Goal: Information Seeking & Learning: Learn about a topic

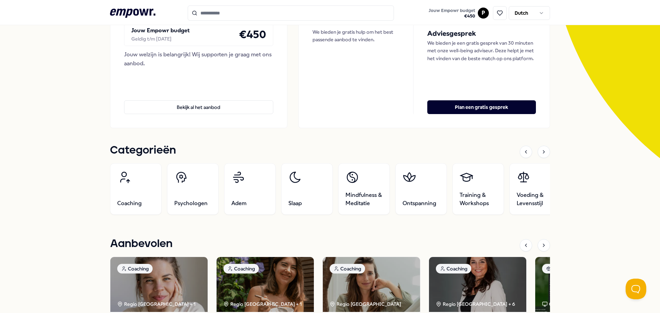
scroll to position [137, 0]
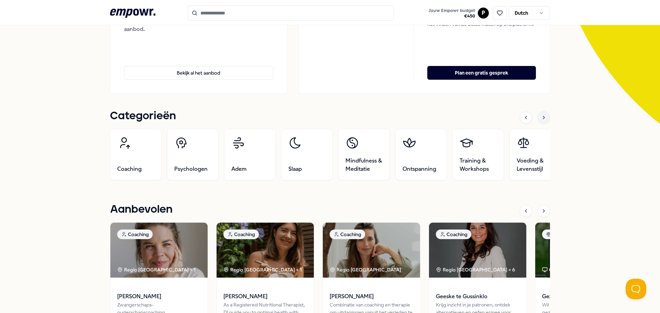
click at [543, 120] on icon at bounding box center [543, 117] width 5 height 5
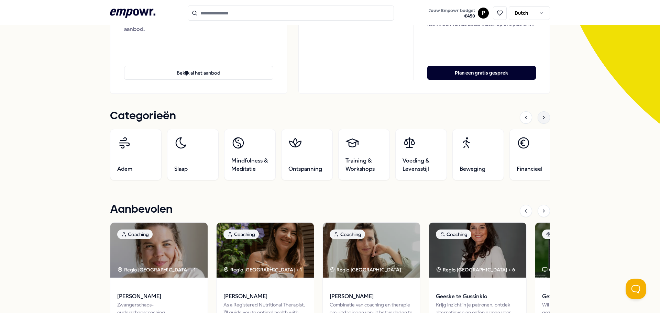
click at [542, 120] on icon at bounding box center [543, 117] width 5 height 5
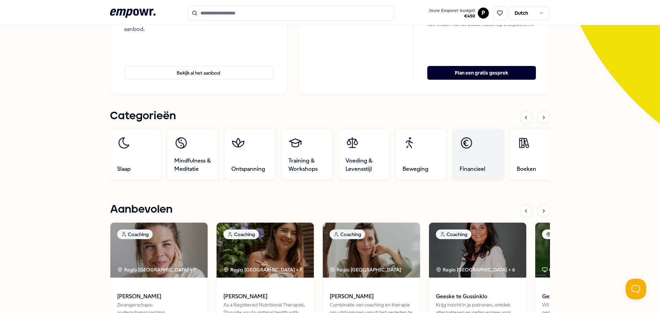
click at [468, 162] on link "Financieel" at bounding box center [478, 155] width 52 height 52
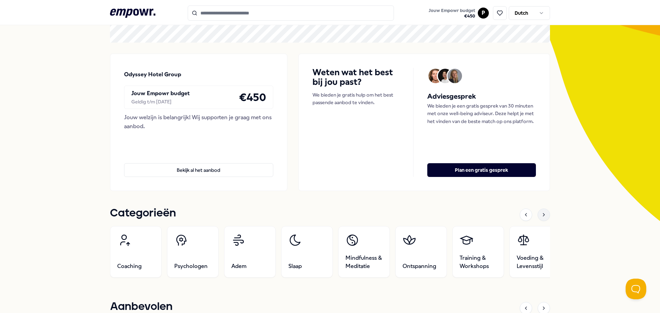
scroll to position [69, 0]
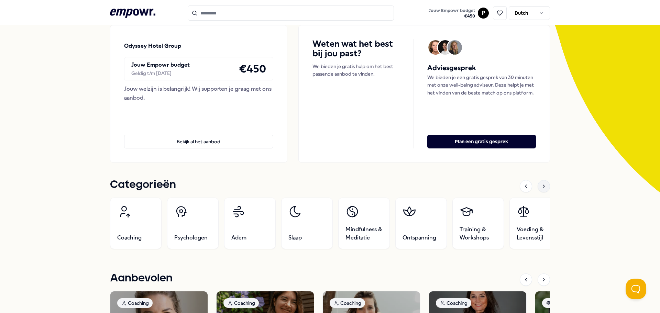
click at [542, 187] on icon at bounding box center [543, 185] width 5 height 5
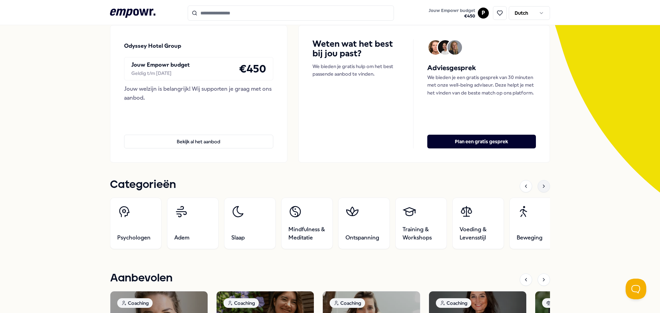
click at [542, 186] on icon at bounding box center [543, 185] width 5 height 5
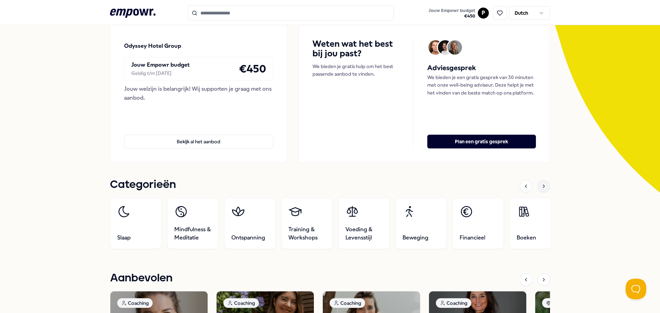
click at [542, 186] on icon at bounding box center [543, 185] width 5 height 5
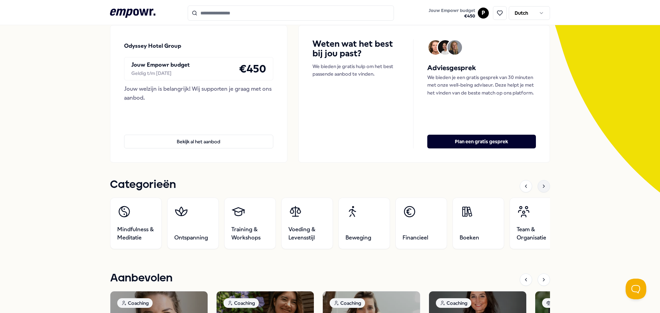
click at [542, 186] on icon at bounding box center [543, 185] width 5 height 5
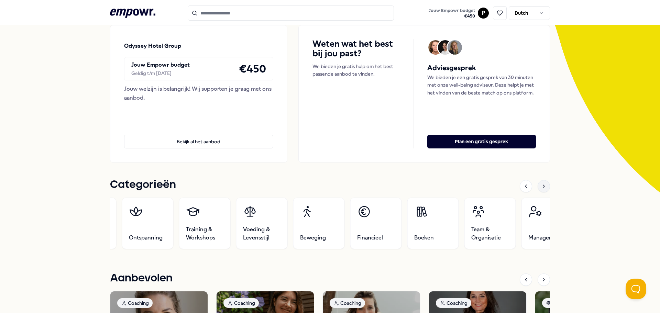
click at [542, 186] on icon at bounding box center [543, 185] width 5 height 5
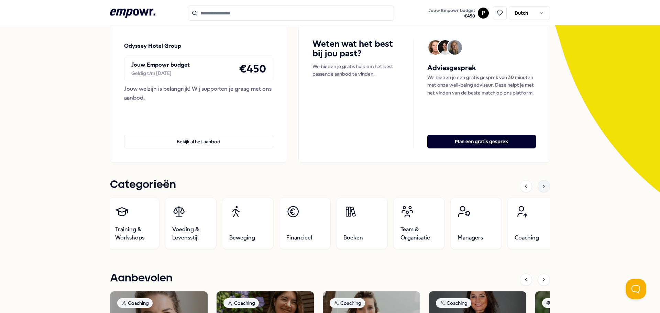
click at [542, 186] on icon at bounding box center [543, 185] width 5 height 5
click at [545, 188] on div at bounding box center [543, 186] width 12 height 12
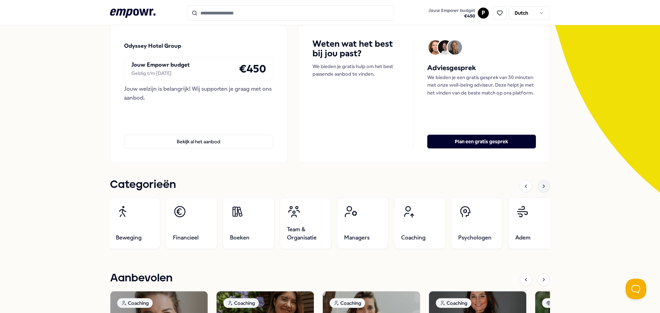
click at [545, 188] on div at bounding box center [543, 186] width 12 height 12
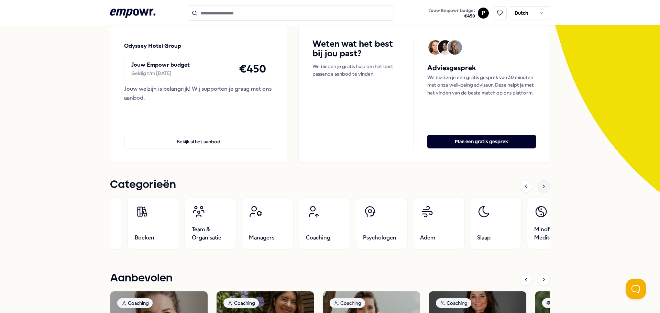
click at [545, 188] on div at bounding box center [543, 186] width 12 height 12
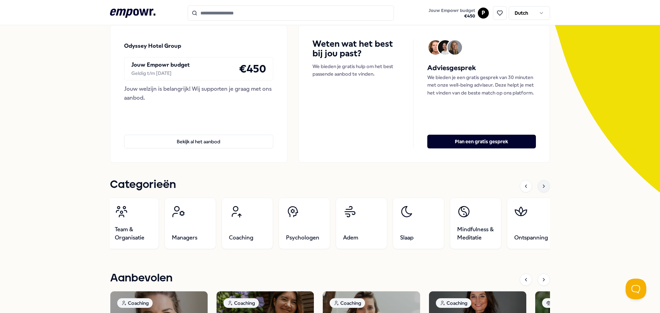
click at [545, 188] on div at bounding box center [543, 186] width 12 height 12
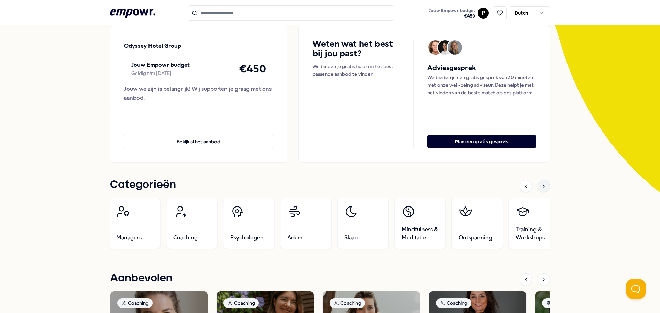
click at [545, 188] on div at bounding box center [543, 186] width 12 height 12
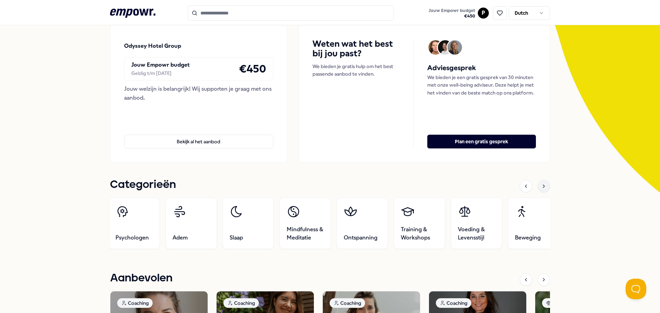
click at [545, 188] on div at bounding box center [543, 186] width 12 height 12
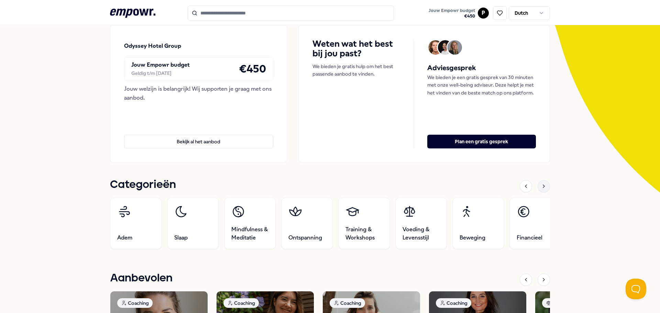
click at [545, 188] on div at bounding box center [543, 186] width 12 height 12
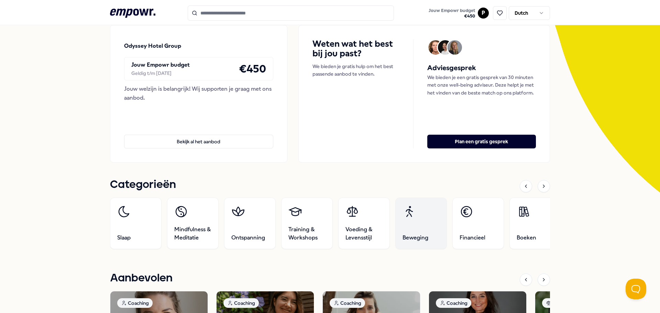
click at [414, 237] on span "Beweging" at bounding box center [415, 238] width 26 height 8
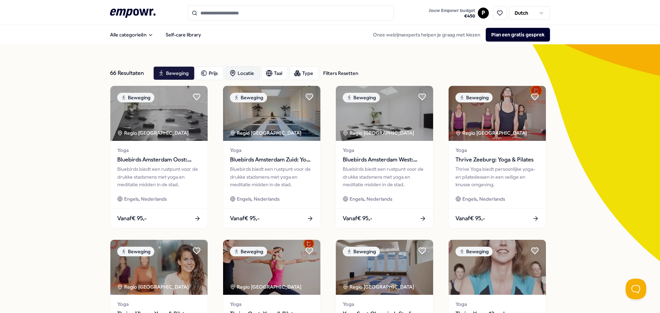
click at [246, 75] on div "Locatie" at bounding box center [242, 73] width 35 height 14
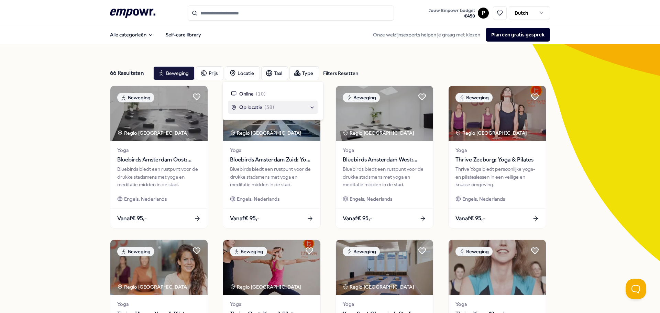
click at [311, 108] on div "Op locatie ( 58 )" at bounding box center [273, 107] width 84 height 8
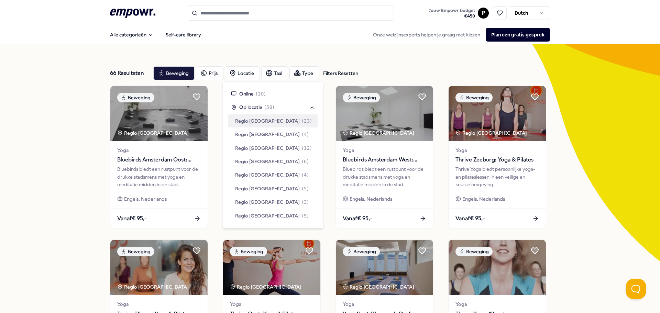
click at [271, 119] on span "Regio [GEOGRAPHIC_DATA]" at bounding box center [267, 121] width 65 height 8
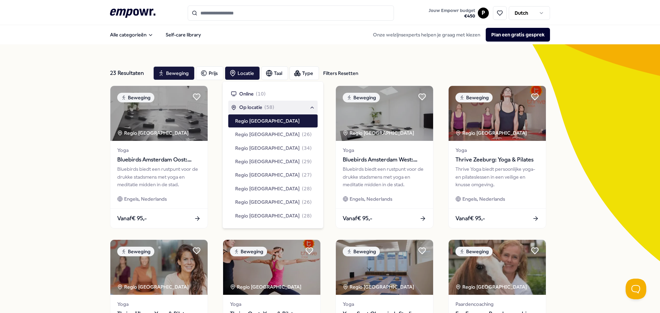
drag, startPoint x: 358, startPoint y: 47, endPoint x: 351, endPoint y: 46, distance: 7.6
click at [355, 47] on div "23 Resultaten Filters Resetten Beweging Prijs Locatie Taal Type Filters Resette…" at bounding box center [330, 312] width 440 height 536
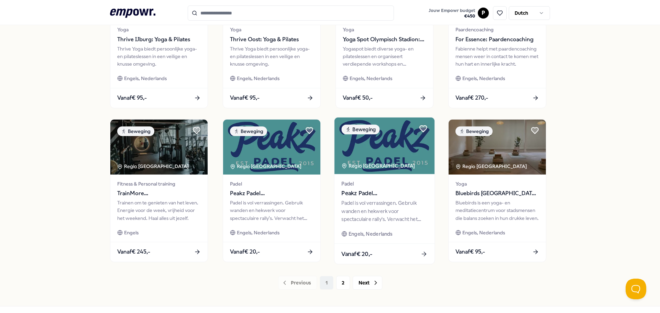
scroll to position [302, 0]
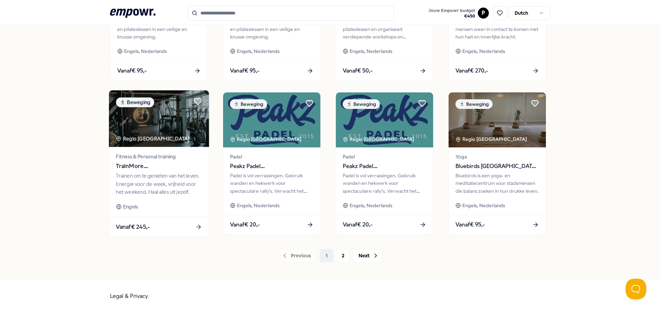
click at [195, 226] on icon at bounding box center [198, 226] width 7 height 7
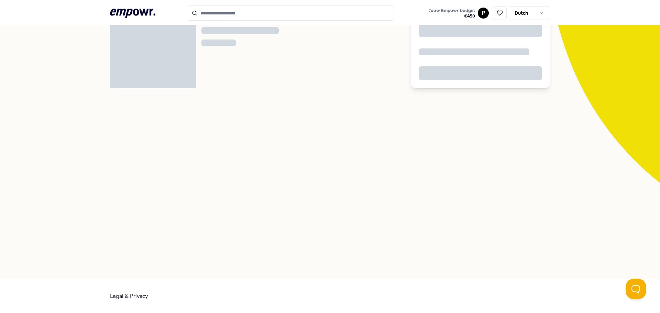
scroll to position [44, 0]
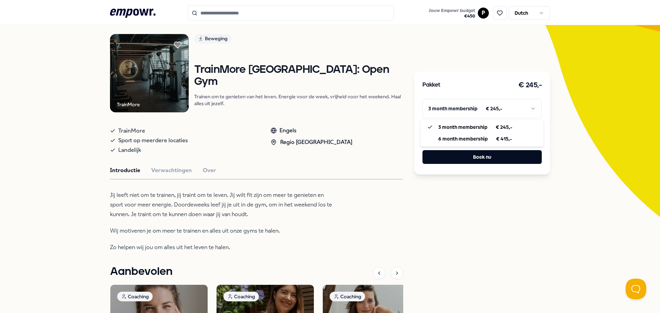
click at [532, 108] on html ".empowr-logo_svg__cls-1{fill:#03032f} Jouw Empowr budget € 450 P Dutch Alle cat…" at bounding box center [330, 156] width 660 height 313
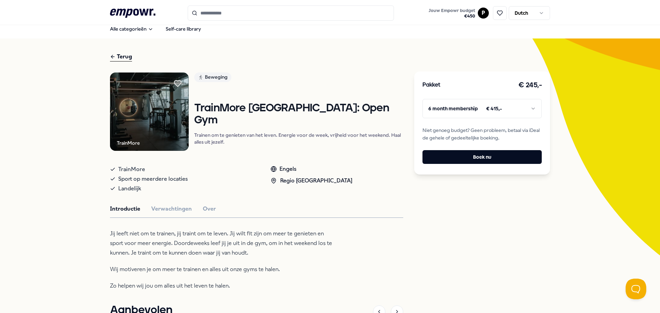
scroll to position [0, 0]
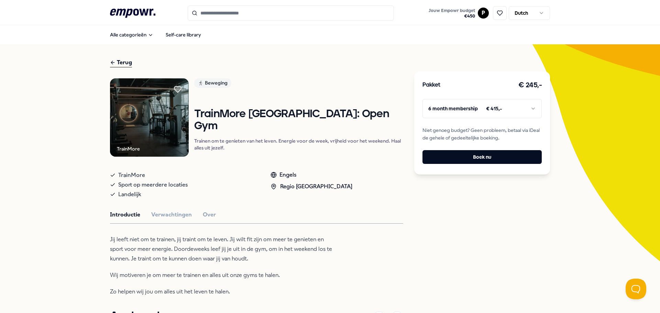
click at [122, 61] on div "Terug" at bounding box center [121, 62] width 22 height 9
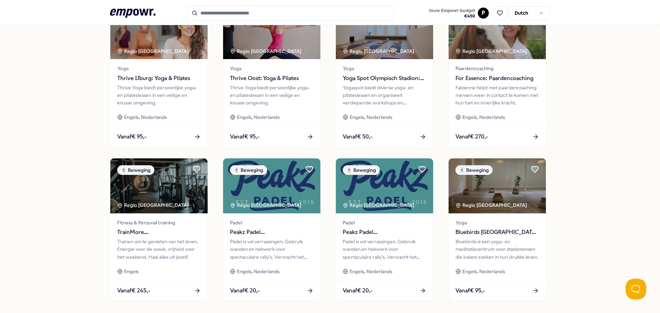
scroll to position [275, 0]
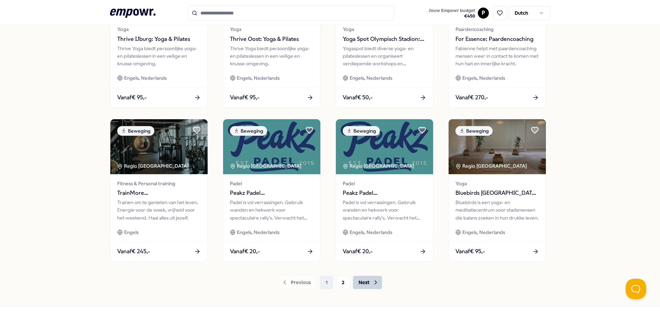
click at [372, 283] on icon at bounding box center [375, 282] width 7 height 7
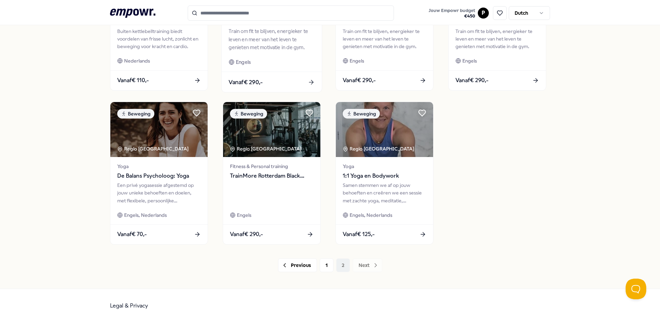
scroll to position [302, 0]
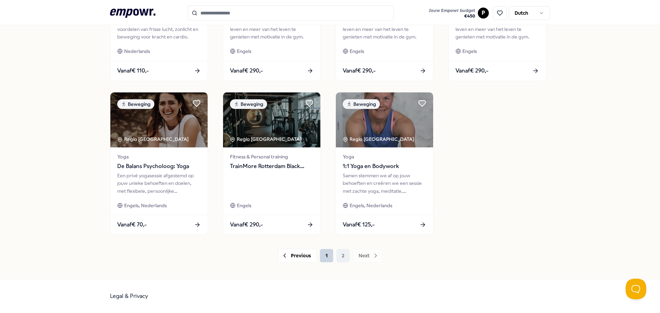
click at [323, 255] on button "1" at bounding box center [326, 256] width 14 height 14
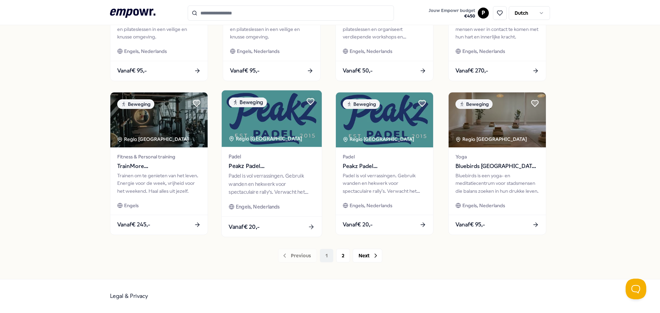
click at [308, 226] on icon at bounding box center [310, 226] width 7 height 7
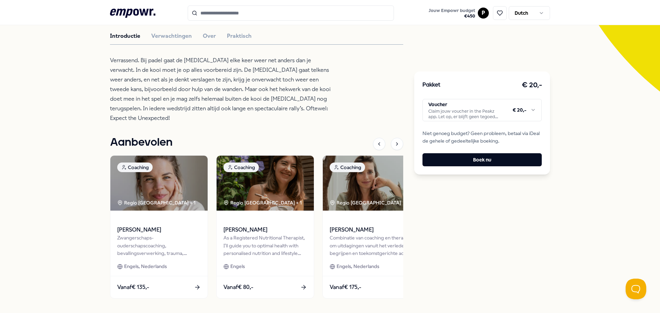
scroll to position [182, 0]
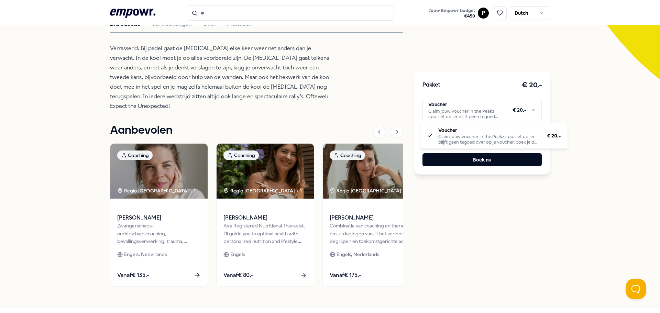
click at [532, 110] on html ".empowr-logo_svg__cls-1{fill:#03032f} Jouw Empowr budget € 450 P Dutch Alle cat…" at bounding box center [330, 156] width 660 height 313
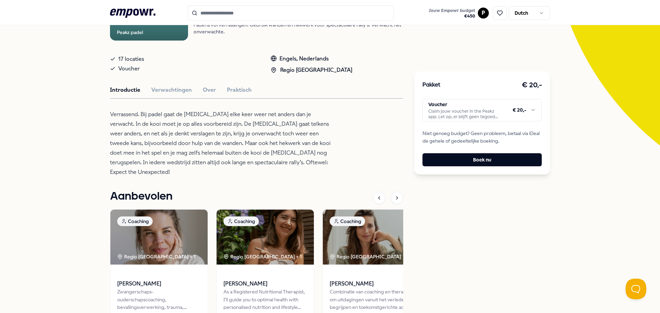
scroll to position [113, 0]
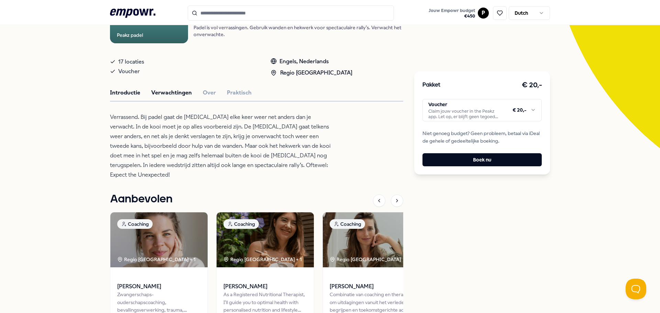
click at [181, 94] on button "Verwachtingen" at bounding box center [171, 92] width 41 height 9
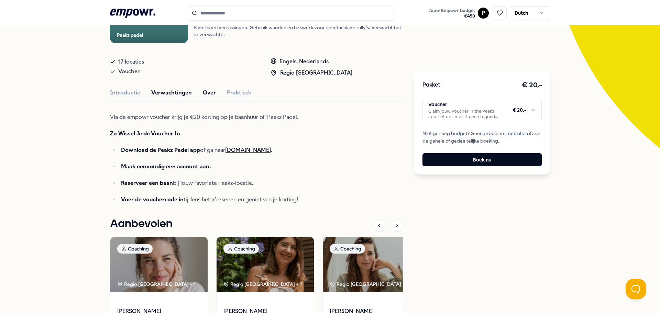
click at [204, 94] on button "Over" at bounding box center [209, 92] width 13 height 9
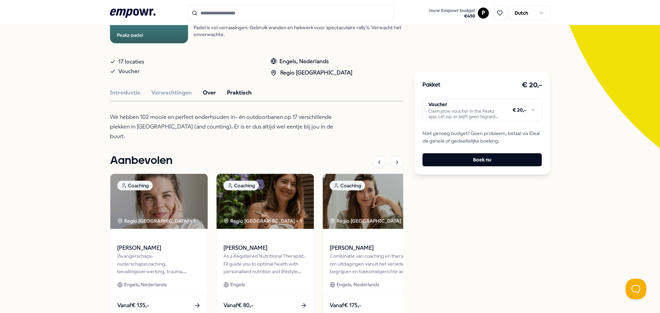
click at [230, 91] on button "Praktisch" at bounding box center [239, 92] width 25 height 9
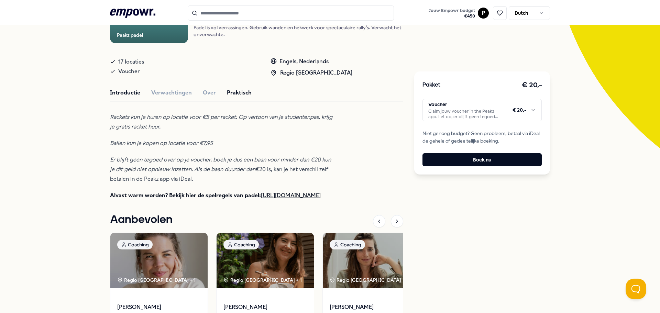
click at [129, 93] on button "Introductie" at bounding box center [125, 92] width 30 height 9
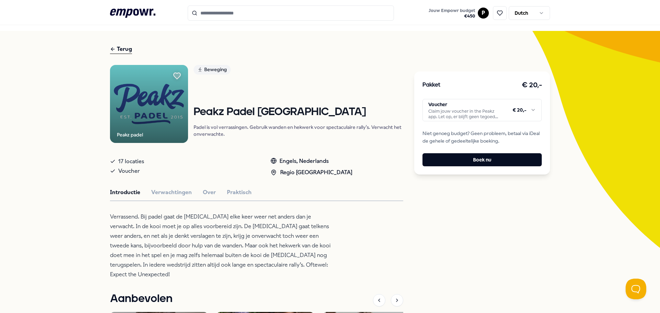
scroll to position [0, 0]
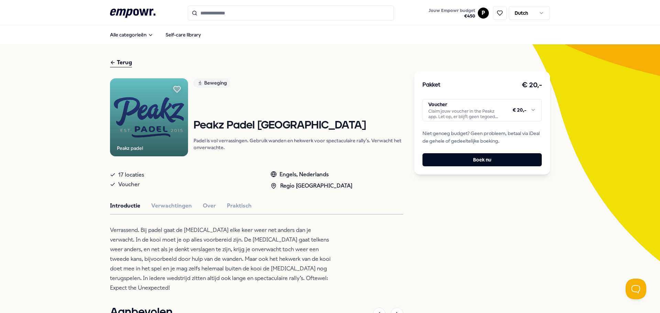
click at [123, 63] on div "Terug" at bounding box center [121, 62] width 22 height 9
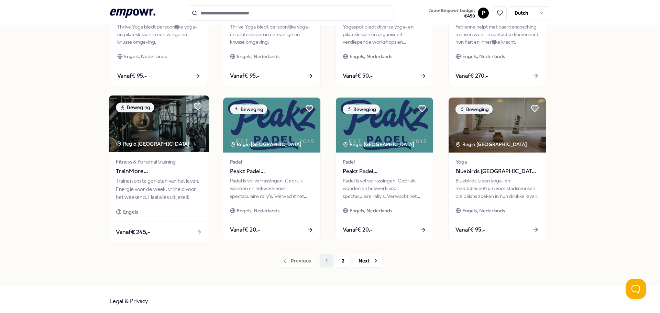
scroll to position [302, 0]
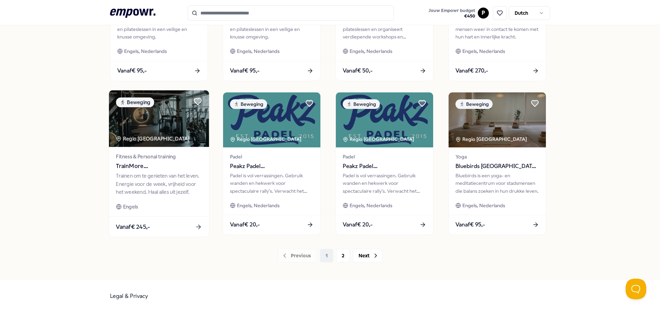
click at [198, 226] on icon at bounding box center [198, 226] width 7 height 7
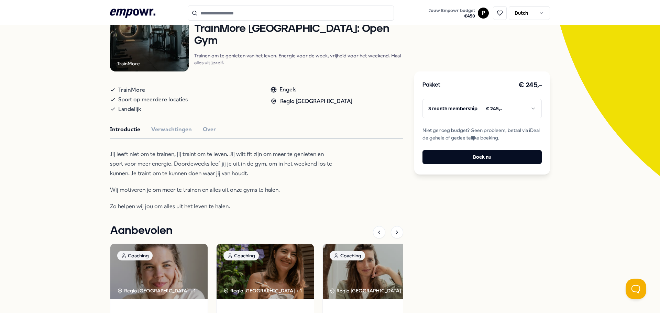
scroll to position [76, 0]
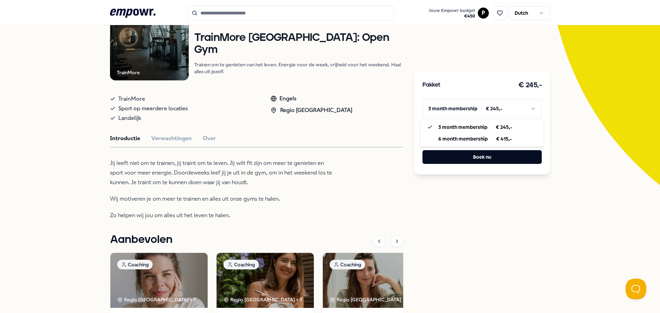
click at [532, 109] on html ".empowr-logo_svg__cls-1{fill:#03032f} Jouw Empowr budget € 450 P Dutch Alle cat…" at bounding box center [330, 156] width 660 height 313
click at [173, 139] on button "Verwachtingen" at bounding box center [171, 138] width 41 height 9
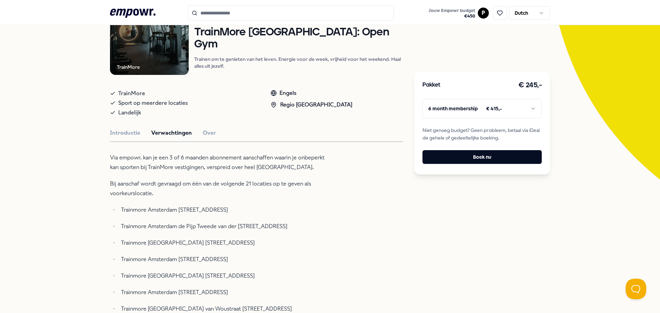
scroll to position [47, 0]
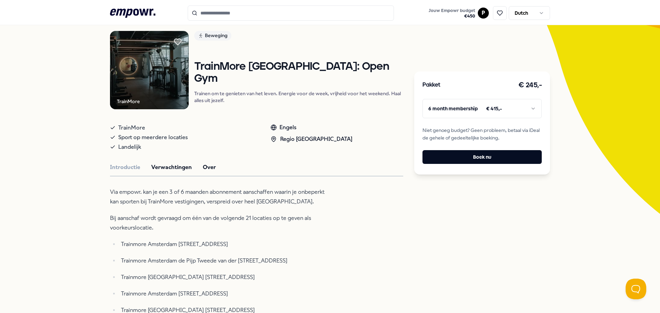
click at [208, 169] on button "Over" at bounding box center [209, 167] width 13 height 9
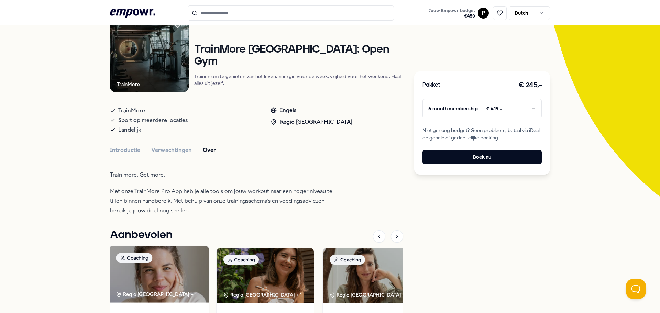
scroll to position [60, 0]
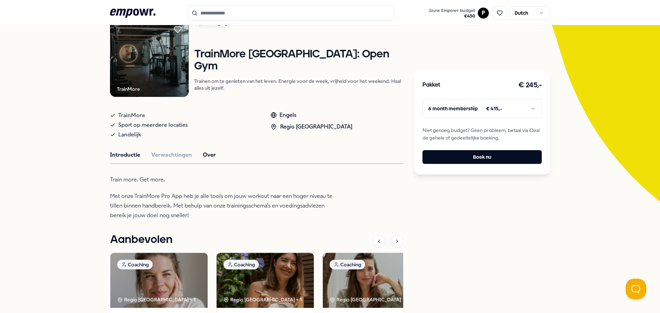
click at [130, 155] on button "Introductie" at bounding box center [125, 154] width 30 height 9
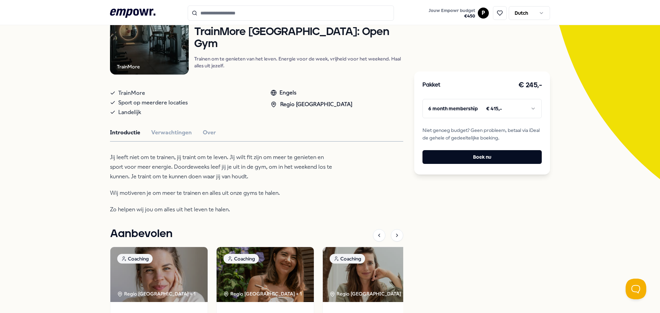
scroll to position [42, 0]
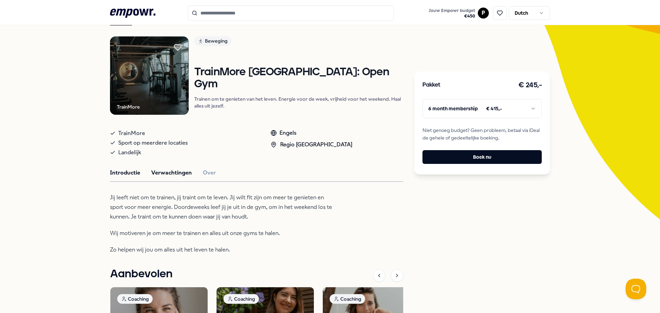
click at [171, 174] on button "Verwachtingen" at bounding box center [171, 172] width 41 height 9
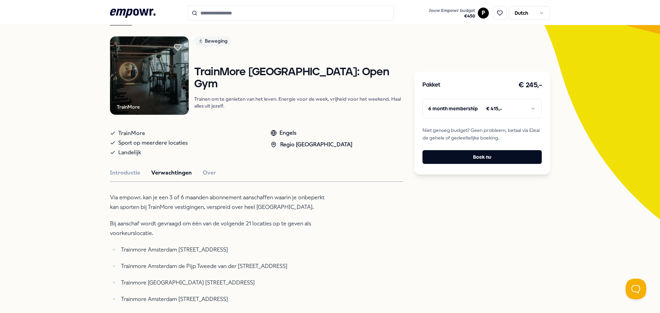
scroll to position [0, 0]
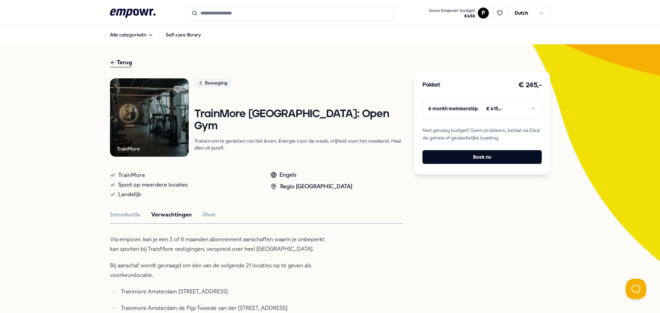
click at [120, 60] on div "Terug" at bounding box center [121, 62] width 22 height 9
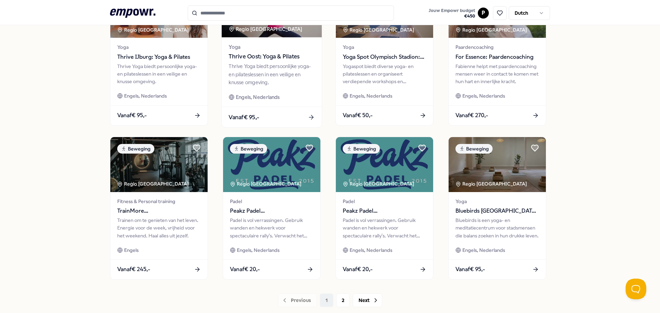
scroll to position [275, 0]
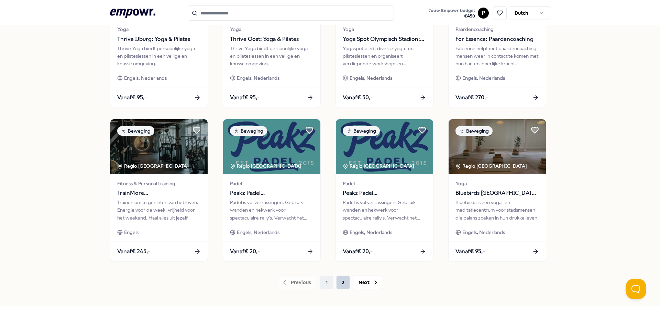
click at [341, 281] on button "2" at bounding box center [343, 283] width 14 height 14
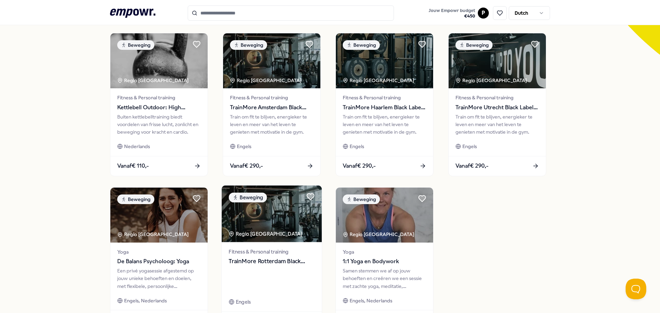
scroll to position [206, 0]
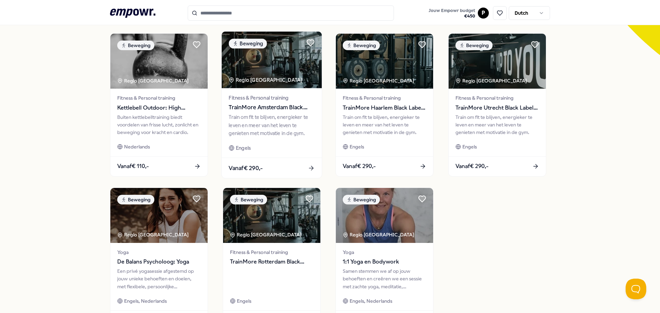
click at [261, 168] on span "Vanaf € 290,-" at bounding box center [245, 168] width 34 height 9
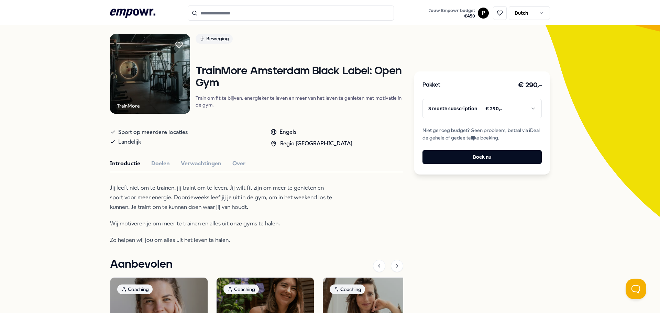
click at [532, 108] on html ".empowr-logo_svg__cls-1{fill:#03032f} Jouw Empowr budget € 450 P Dutch Alle cat…" at bounding box center [330, 156] width 660 height 313
click at [408, 226] on html ".empowr-logo_svg__cls-1{fill:#03032f} Jouw Empowr budget € 450 P Dutch Alle cat…" at bounding box center [330, 156] width 660 height 313
click at [164, 165] on button "Doelen" at bounding box center [160, 163] width 19 height 9
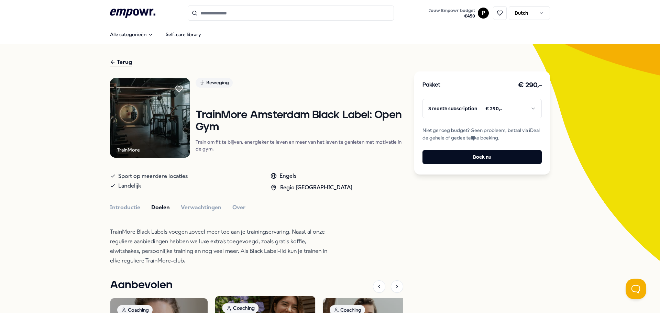
scroll to position [0, 0]
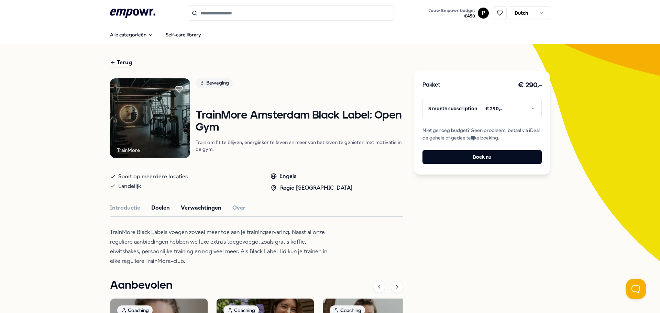
click at [200, 208] on button "Verwachtingen" at bounding box center [201, 207] width 41 height 9
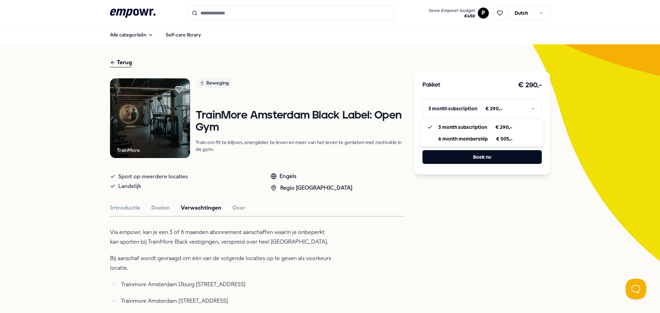
click at [531, 108] on html ".empowr-logo_svg__cls-1{fill:#03032f} Jouw Empowr budget € 450 P Dutch Alle cat…" at bounding box center [330, 156] width 660 height 313
click at [528, 110] on html ".empowr-logo_svg__cls-1{fill:#03032f} Jouw Empowr budget € 450 P Dutch Alle cat…" at bounding box center [330, 156] width 660 height 313
click at [372, 86] on link "Beweging" at bounding box center [299, 84] width 208 height 12
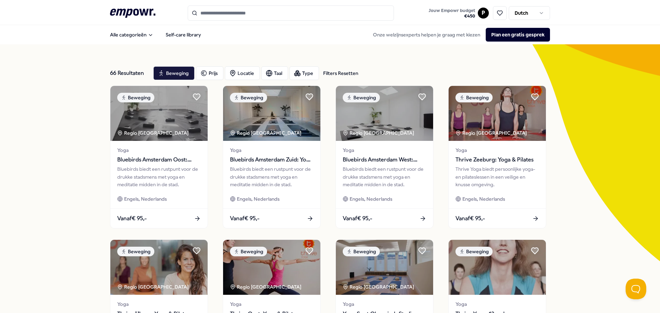
click at [538, 14] on html ".empowr-logo_svg__cls-1{fill:#03032f} Jouw Empowr budget € 450 P Dutch Alle cat…" at bounding box center [330, 156] width 660 height 313
click at [585, 29] on nav "Alle categorieën Self-care library Onze welzijnsexperts helpen je graag met kie…" at bounding box center [330, 34] width 660 height 19
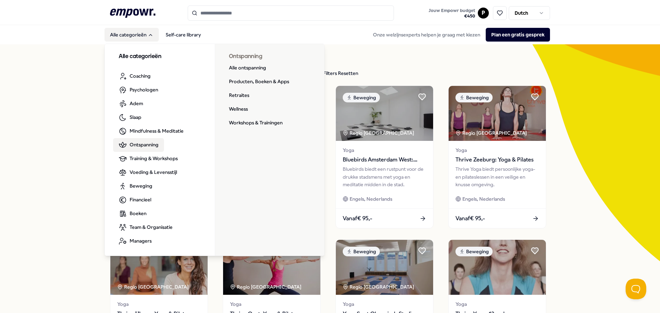
click at [240, 58] on h3 "Ontspanning" at bounding box center [270, 56] width 82 height 9
click at [148, 147] on span "Ontspanning" at bounding box center [144, 145] width 29 height 8
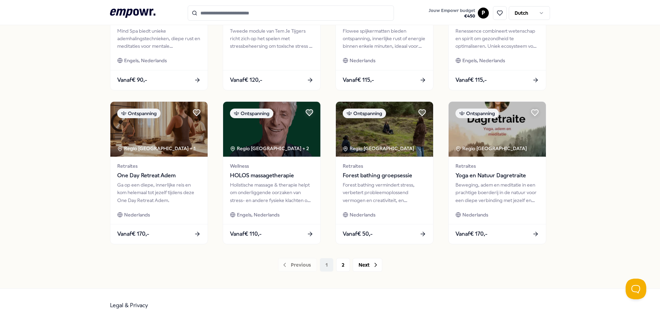
scroll to position [302, 0]
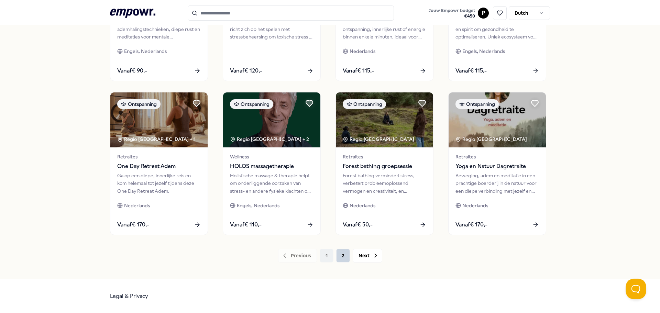
click at [340, 257] on button "2" at bounding box center [343, 256] width 14 height 14
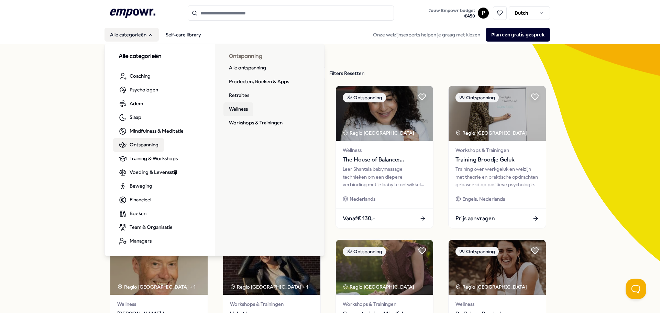
click at [228, 108] on link "Wellness" at bounding box center [238, 109] width 30 height 14
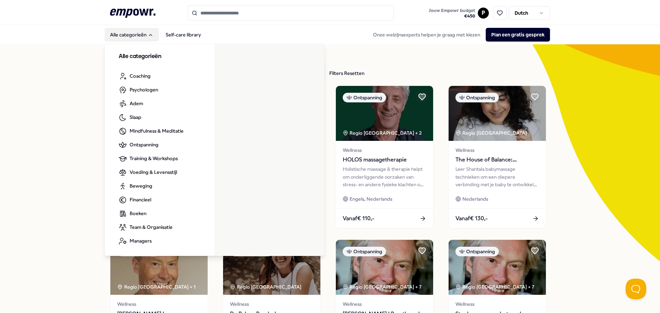
click at [145, 35] on button "Alle categorieën" at bounding box center [131, 35] width 54 height 14
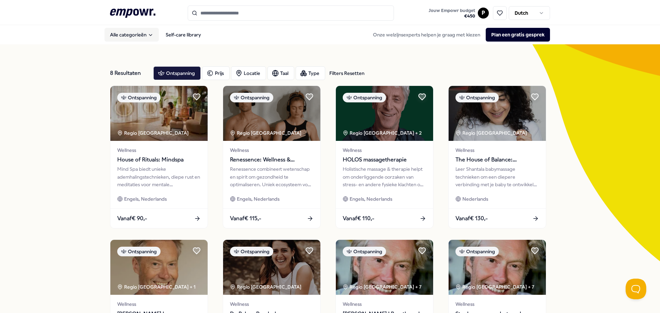
click at [145, 35] on button "Alle categorieën" at bounding box center [131, 35] width 54 height 14
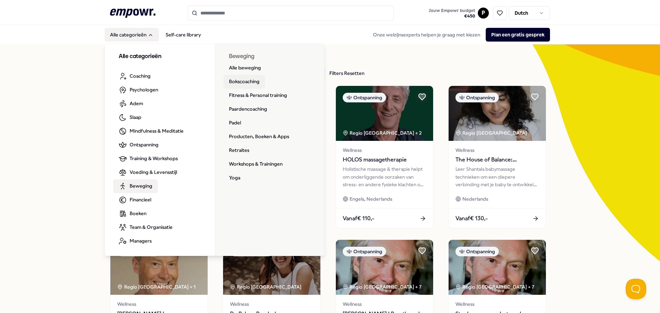
click at [242, 80] on link "Bokscoaching" at bounding box center [244, 82] width 42 height 14
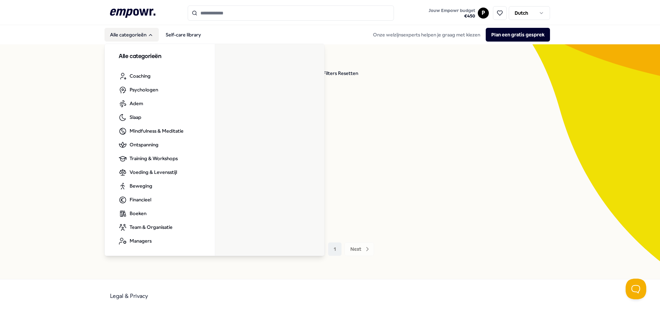
click at [119, 35] on button "Alle categorieën" at bounding box center [131, 35] width 54 height 14
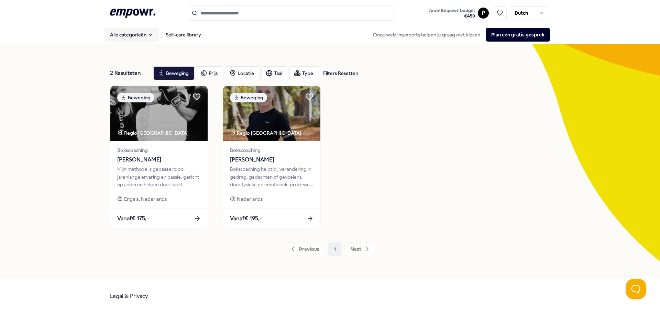
click at [119, 35] on button "Alle categorieën" at bounding box center [131, 35] width 54 height 14
click at [81, 163] on div "2 Resultaten Filters Resetten Beweging Prijs Locatie Taal Type Filters Resetten…" at bounding box center [330, 161] width 660 height 235
